Goal: Task Accomplishment & Management: Manage account settings

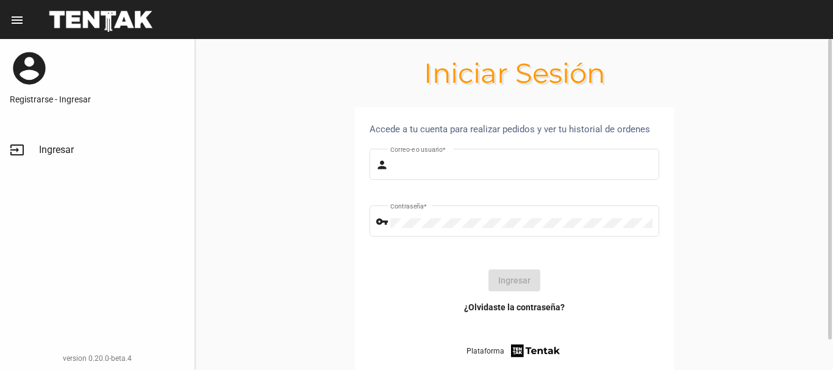
type input "diego1975"
click at [507, 278] on button "Ingresar" at bounding box center [514, 281] width 52 height 22
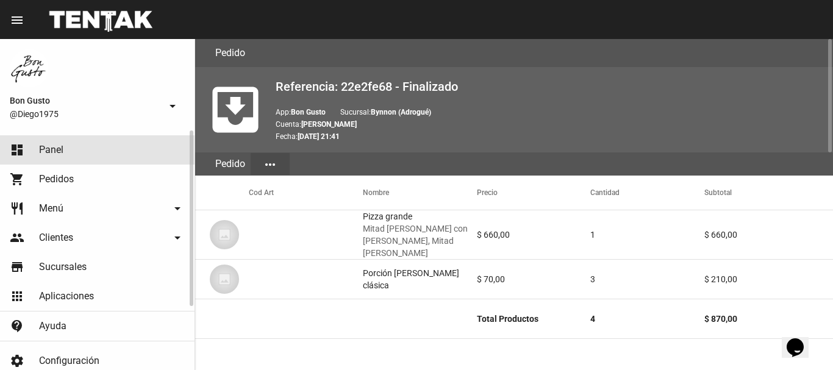
click at [64, 154] on link "dashboard Panel" at bounding box center [97, 149] width 195 height 29
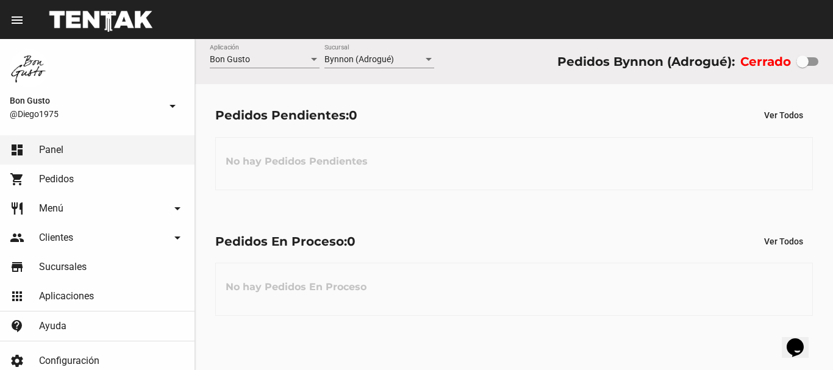
click at [816, 55] on label at bounding box center [807, 61] width 22 height 15
click at [802, 66] on input "checkbox" at bounding box center [802, 66] width 1 height 1
checkbox input "true"
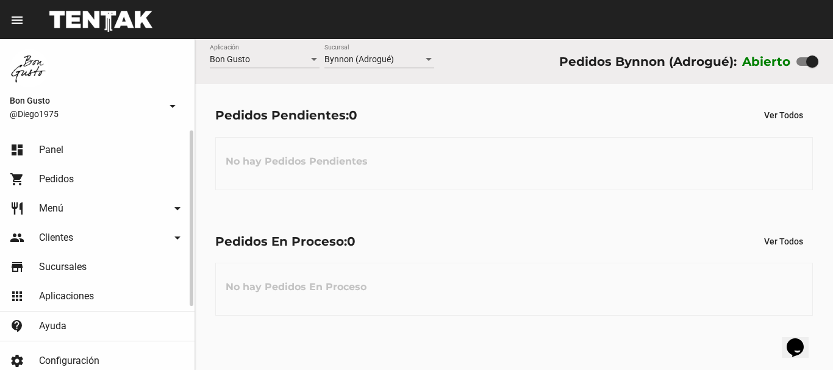
click at [66, 152] on link "dashboard Panel" at bounding box center [97, 149] width 195 height 29
